Goal: Task Accomplishment & Management: Use online tool/utility

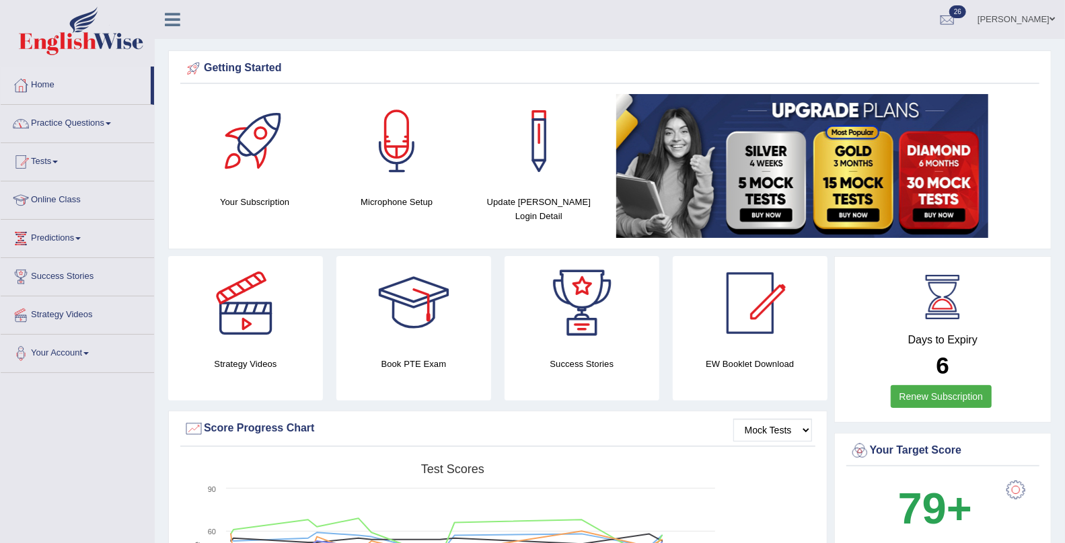
click at [50, 121] on link "Practice Questions" at bounding box center [77, 122] width 153 height 34
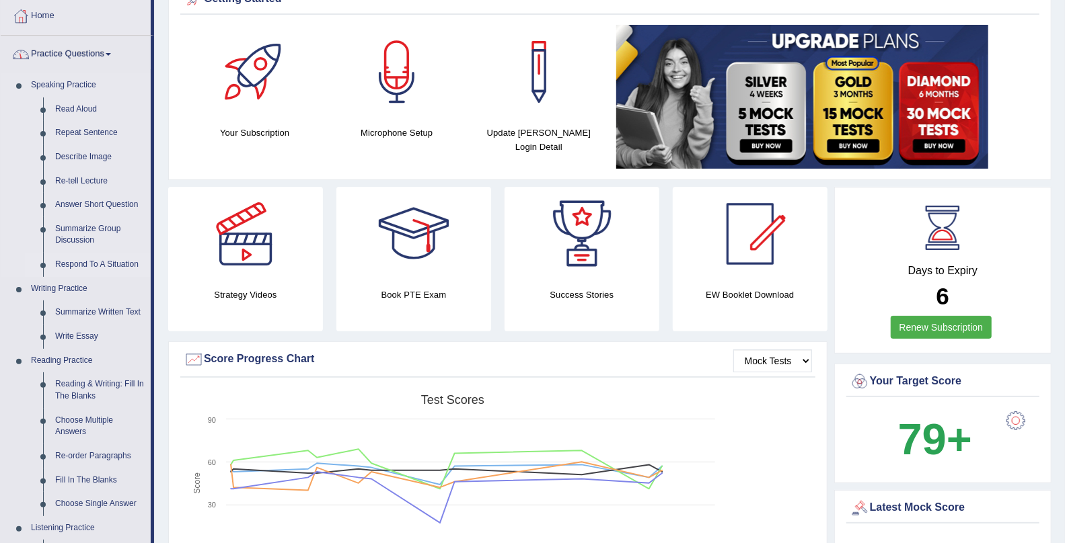
scroll to position [70, 0]
click at [76, 56] on link "Practice Questions" at bounding box center [76, 52] width 150 height 34
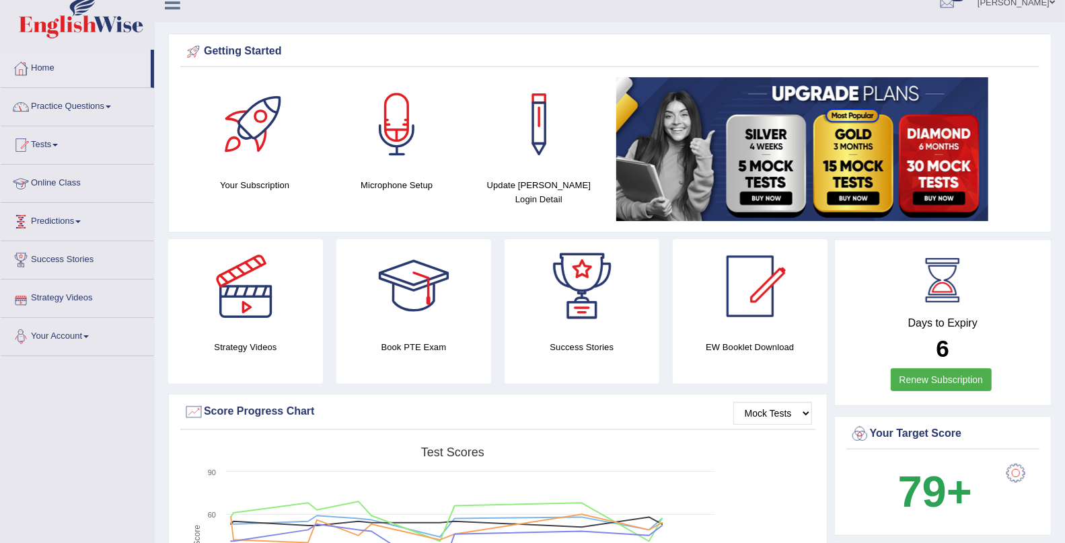
scroll to position [14, 0]
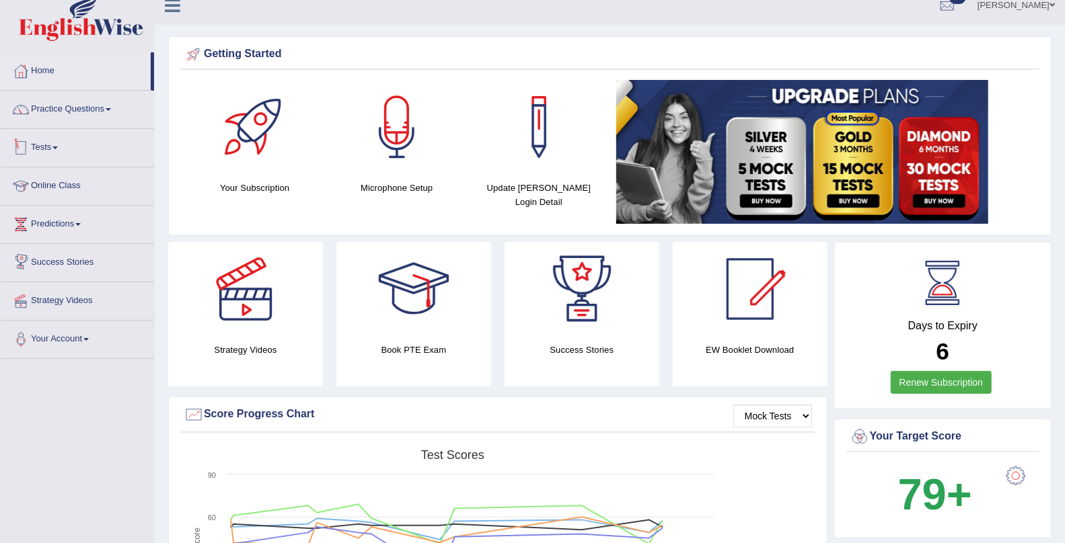
click at [48, 147] on link "Tests" at bounding box center [77, 146] width 153 height 34
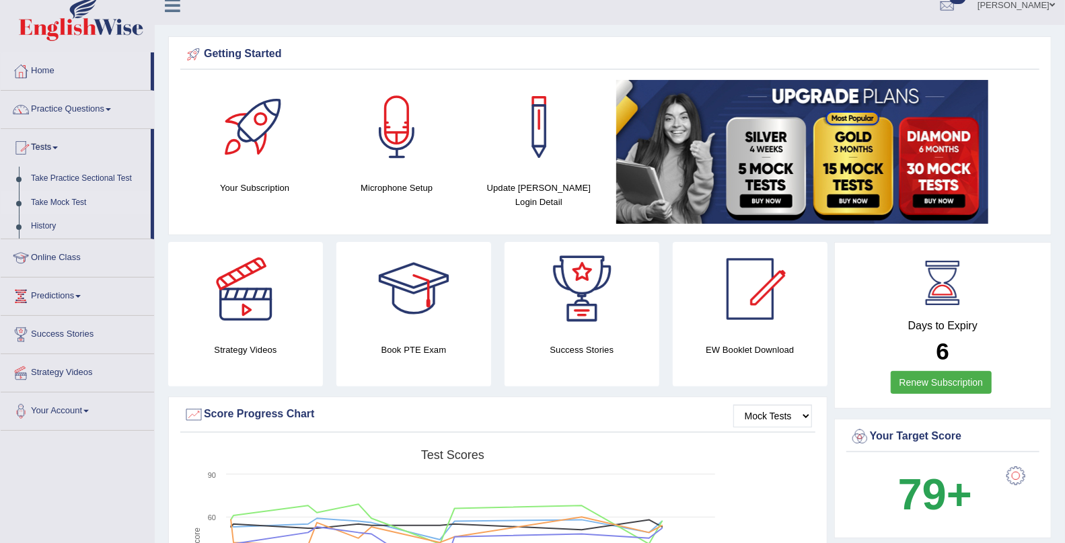
click at [55, 206] on link "Take Mock Test" at bounding box center [88, 203] width 126 height 24
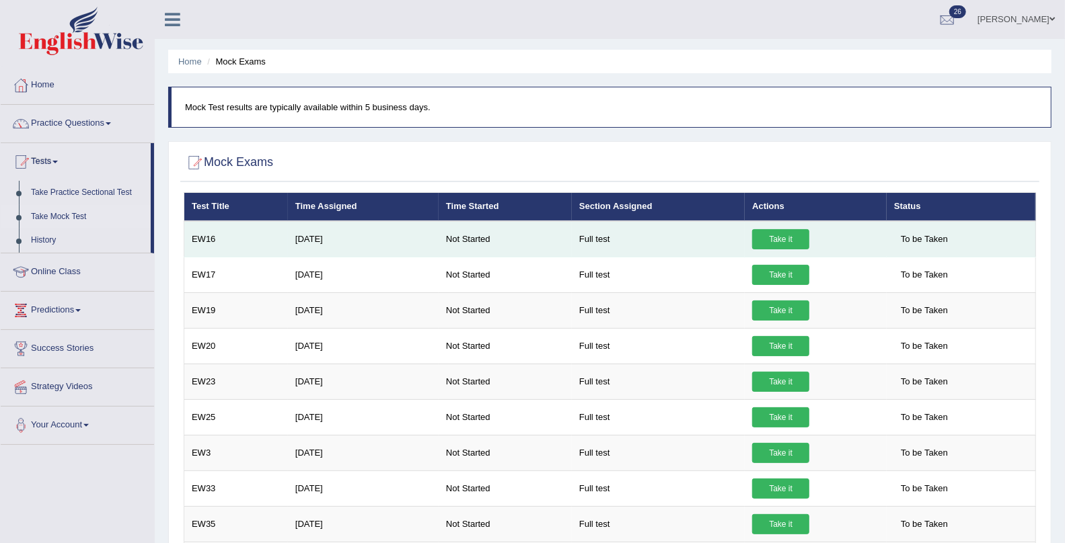
click at [786, 234] on link "Take it" at bounding box center [780, 239] width 57 height 20
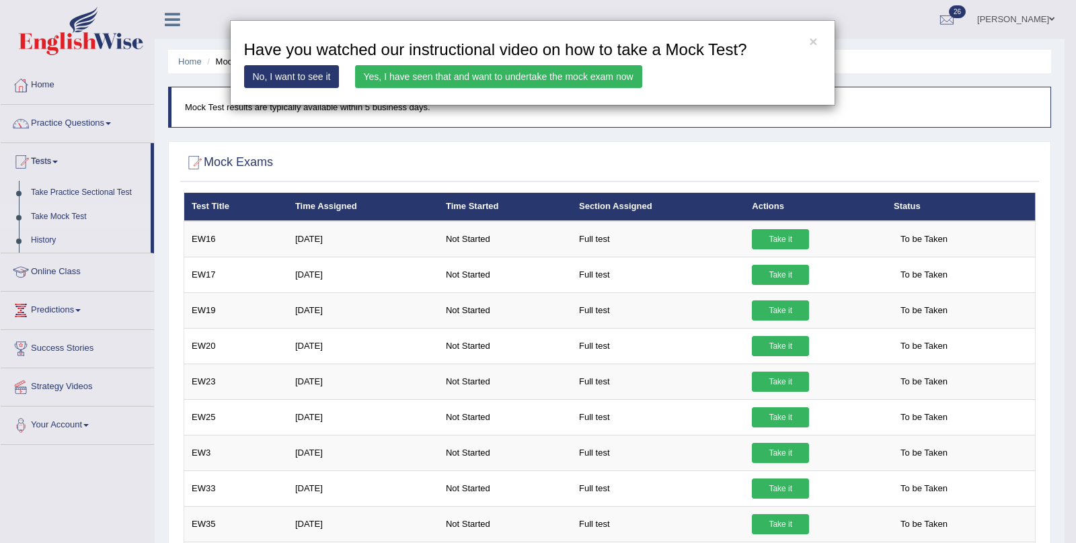
click at [476, 82] on link "Yes, I have seen that and want to undertake the mock exam now" at bounding box center [498, 76] width 287 height 23
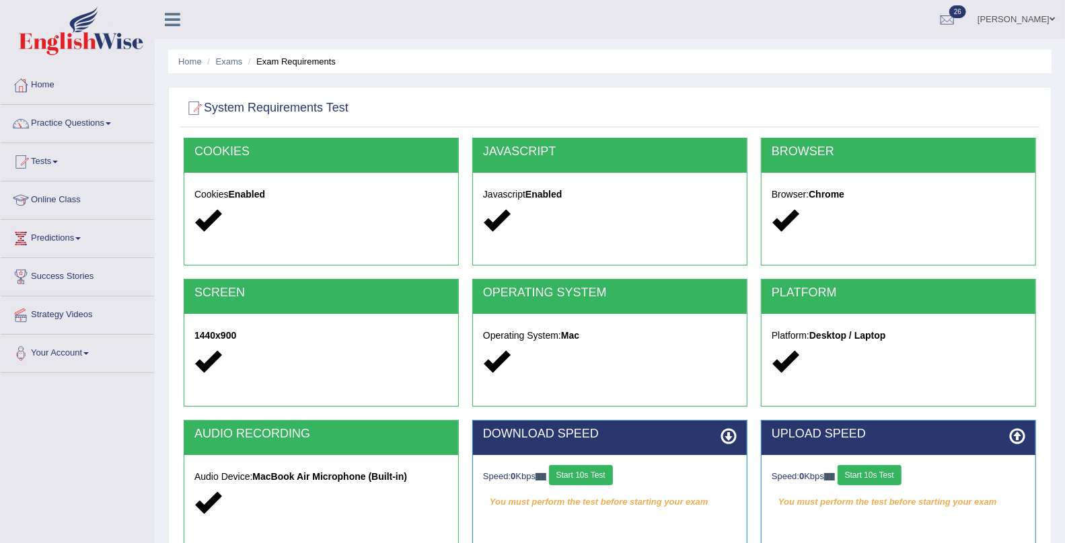
scroll to position [163, 0]
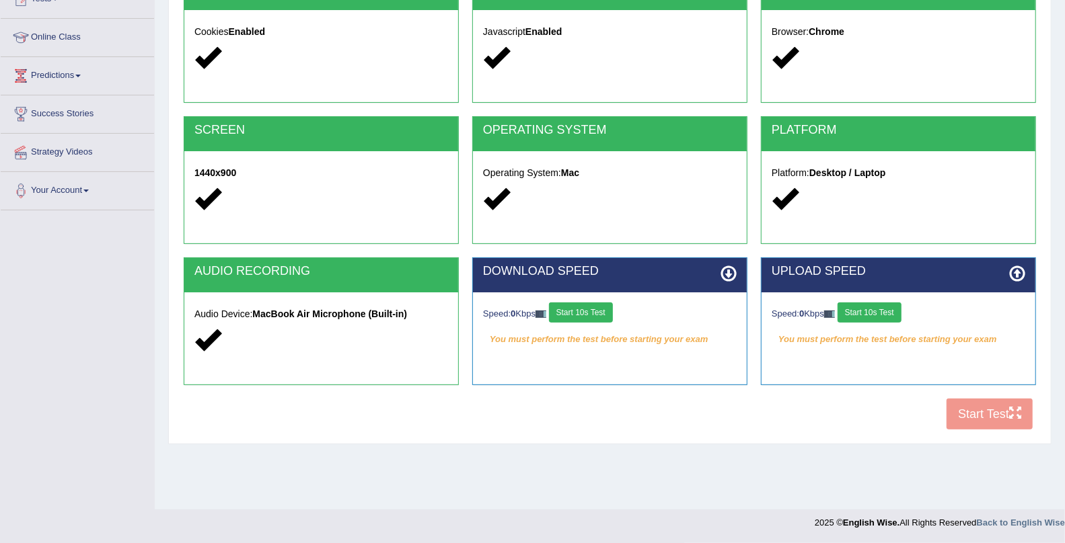
click at [580, 316] on button "Start 10s Test" at bounding box center [581, 313] width 64 height 20
click at [868, 313] on button "Start 10s Test" at bounding box center [869, 313] width 64 height 20
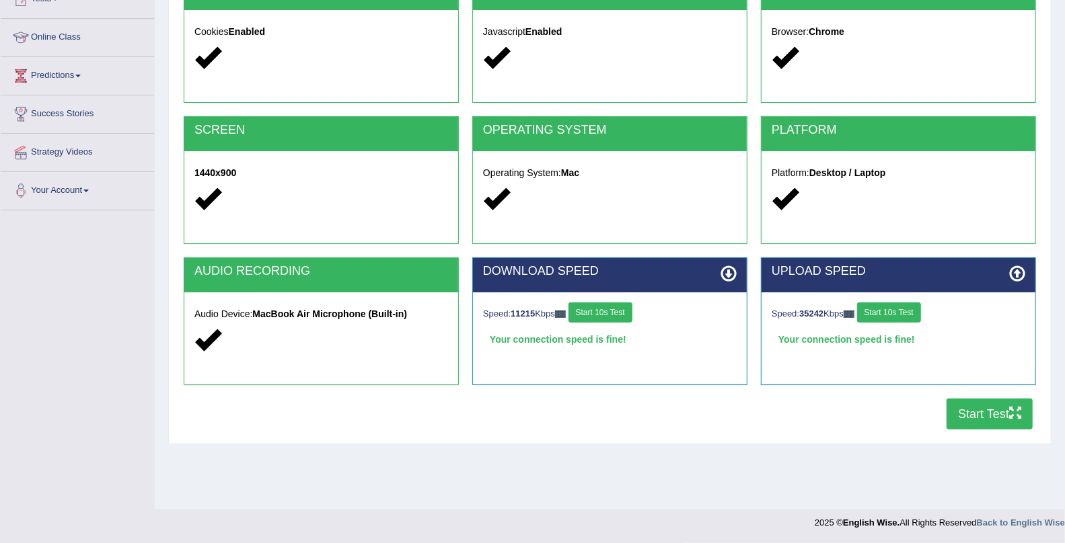
click at [974, 418] on button "Start Test" at bounding box center [989, 414] width 86 height 31
